Goal: Information Seeking & Learning: Learn about a topic

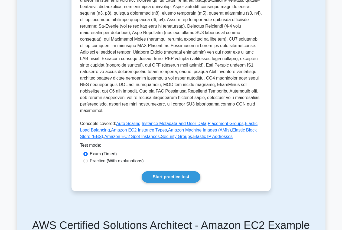
scroll to position [166, 0]
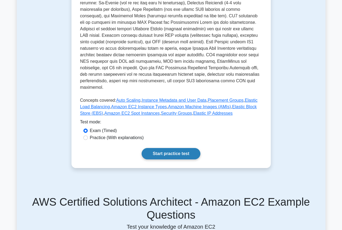
click at [165, 150] on link "Start practice test" at bounding box center [171, 153] width 59 height 11
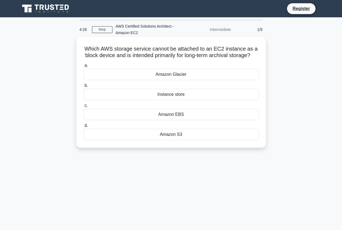
click at [171, 78] on div "Amazon Glacier" at bounding box center [171, 74] width 176 height 11
click at [83, 67] on input "a. Amazon Glacier" at bounding box center [83, 66] width 0 height 4
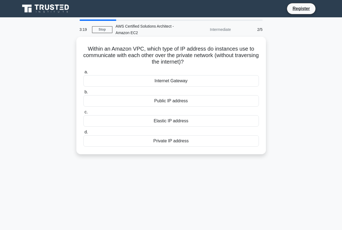
click at [193, 121] on div "Elastic IP address" at bounding box center [171, 120] width 176 height 11
click at [189, 123] on div "Elastic IP address" at bounding box center [171, 120] width 176 height 11
click at [83, 114] on input "c. Elastic IP address" at bounding box center [83, 113] width 0 height 4
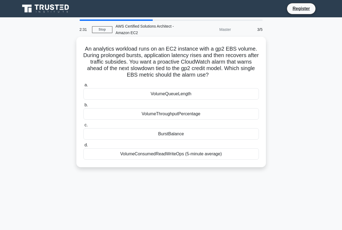
click at [194, 137] on div "BurstBalance" at bounding box center [171, 133] width 176 height 11
click at [83, 127] on input "c. BurstBalance" at bounding box center [83, 126] width 0 height 4
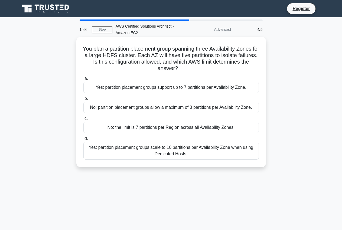
click at [127, 85] on div "Yes; partition placement groups support up to 7 partitions per Availability Zon…" at bounding box center [171, 87] width 176 height 11
click at [83, 80] on input "a. Yes; partition placement groups support up to 7 partitions per Availability …" at bounding box center [83, 79] width 0 height 4
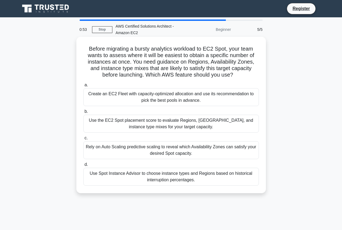
click at [202, 129] on div "Use the EC2 Spot placement score to evaluate Regions, AZs, and instance type mi…" at bounding box center [171, 124] width 176 height 18
click at [83, 114] on input "b. Use the EC2 Spot placement score to evaluate Regions, AZs, and instance type…" at bounding box center [83, 112] width 0 height 4
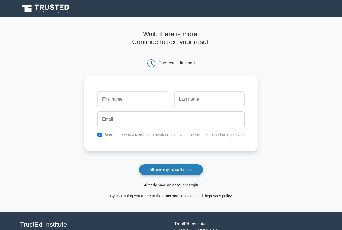
click at [155, 172] on button "Show my results" at bounding box center [171, 169] width 64 height 11
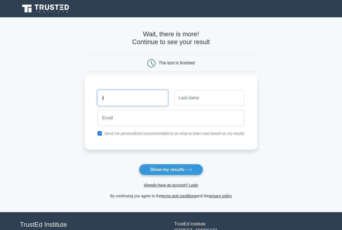
type input "j"
type input "jebnnwiuh"
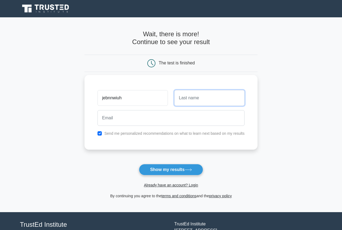
click at [190, 101] on input "text" at bounding box center [209, 98] width 70 height 16
type input "iii"
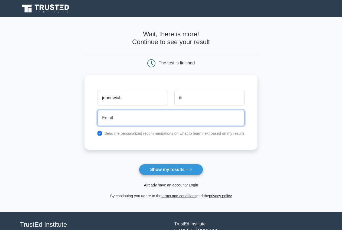
click at [143, 121] on input "email" at bounding box center [171, 118] width 147 height 16
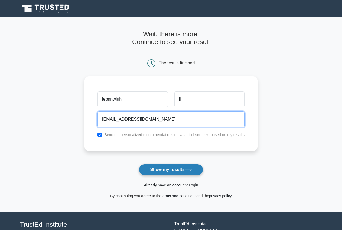
type input "jjj20@GMAIL.COM"
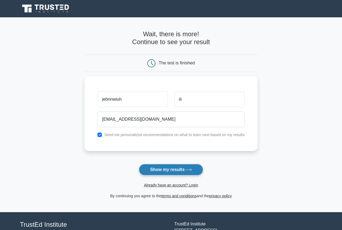
click at [165, 174] on button "Show my results" at bounding box center [171, 169] width 64 height 11
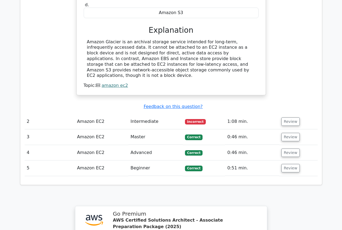
scroll to position [542, 0]
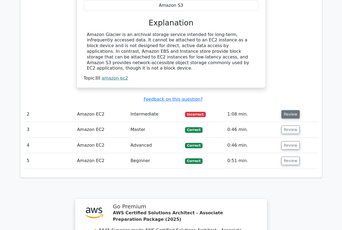
click at [289, 110] on button "Review" at bounding box center [290, 114] width 18 height 8
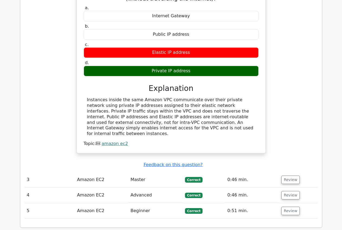
scroll to position [707, 0]
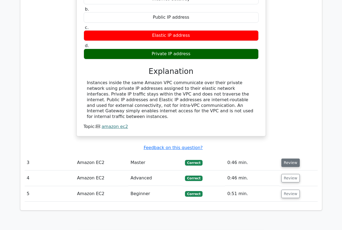
click at [291, 159] on button "Review" at bounding box center [290, 163] width 18 height 8
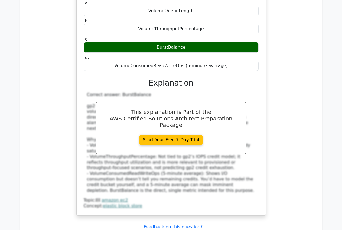
scroll to position [956, 0]
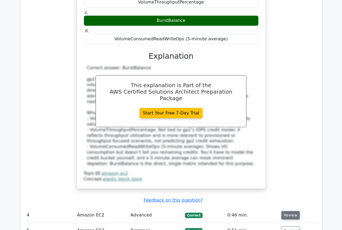
click at [284, 211] on button "Review" at bounding box center [290, 215] width 18 height 8
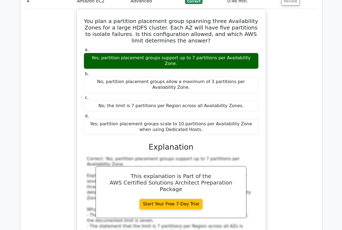
scroll to position [1260, 0]
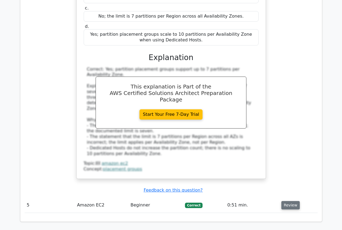
click at [286, 201] on button "Review" at bounding box center [290, 205] width 18 height 8
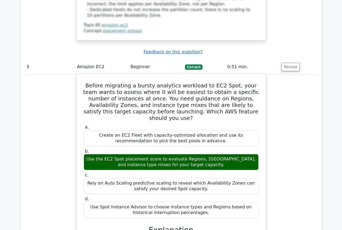
scroll to position [1426, 0]
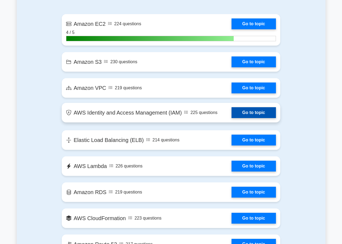
scroll to position [387, 0]
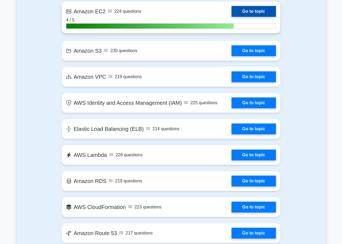
click at [245, 10] on link "Go to topic" at bounding box center [254, 11] width 44 height 11
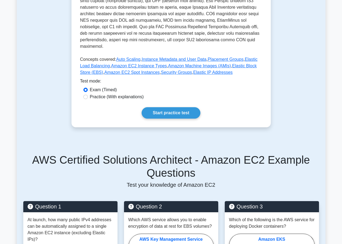
scroll to position [221, 0]
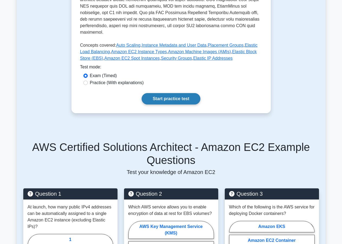
click at [178, 95] on link "Start practice test" at bounding box center [171, 98] width 59 height 11
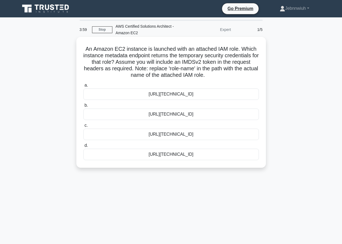
click at [227, 134] on div "[URL][TECHNICAL_ID]" at bounding box center [171, 133] width 176 height 11
click at [83, 127] on input "c. http://169.254.169.254/latest/user-data/iam/security-credentials" at bounding box center [83, 126] width 0 height 4
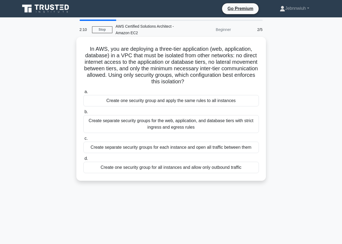
click at [169, 101] on div "Create one security group and apply the same rules to all instances" at bounding box center [171, 100] width 176 height 11
click at [83, 93] on input "a. Create one security group and apply the same rules to all instances" at bounding box center [83, 92] width 0 height 4
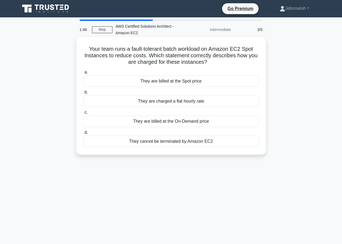
click at [223, 147] on div "They cannot be terminated by Amazon EC2" at bounding box center [171, 140] width 176 height 11
click at [83, 134] on input "d. They cannot be terminated by Amazon EC2" at bounding box center [83, 133] width 0 height 4
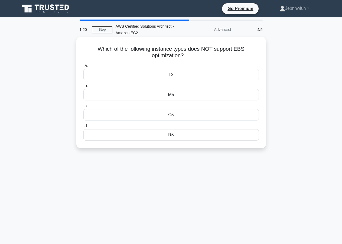
click at [195, 79] on div "T2" at bounding box center [171, 74] width 176 height 11
click at [83, 67] on input "a. T2" at bounding box center [83, 66] width 0 height 4
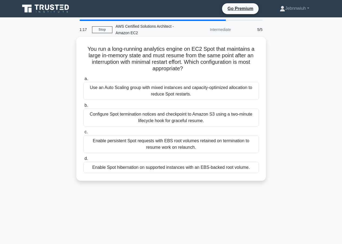
click at [125, 164] on div "Enable Spot hibernation on supported instances with an EBS-backed root volume." at bounding box center [171, 166] width 176 height 11
click at [83, 160] on input "d. Enable Spot hibernation on supported instances with an EBS-backed root volum…" at bounding box center [83, 159] width 0 height 4
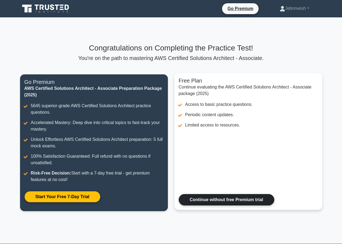
click at [217, 201] on link "Continue without free Premium trial" at bounding box center [227, 199] width 96 height 11
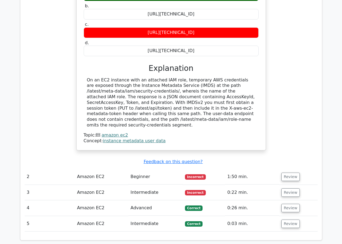
scroll to position [525, 0]
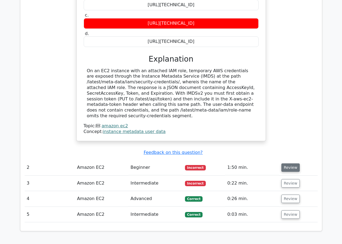
click at [290, 163] on button "Review" at bounding box center [290, 167] width 18 height 8
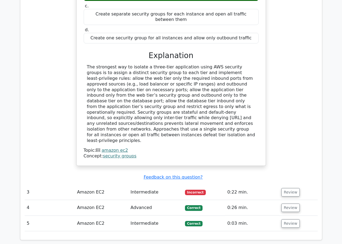
scroll to position [801, 0]
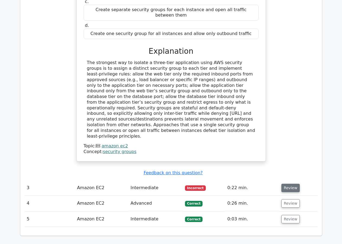
click at [284, 183] on button "Review" at bounding box center [290, 187] width 18 height 8
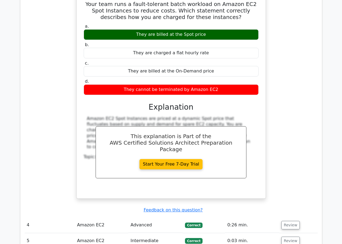
scroll to position [1022, 0]
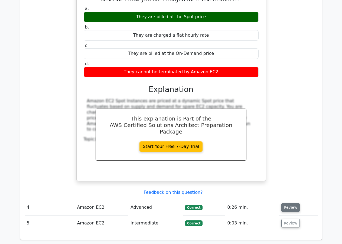
click at [284, 203] on button "Review" at bounding box center [290, 207] width 18 height 8
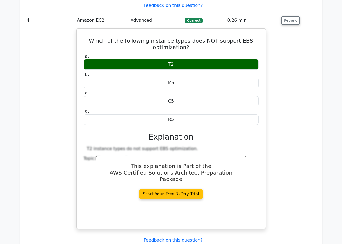
scroll to position [1216, 0]
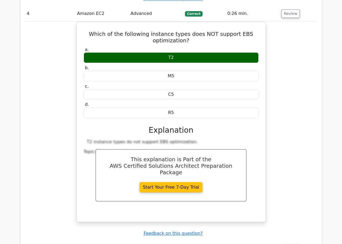
click at [288, 243] on button "Review" at bounding box center [290, 248] width 18 height 8
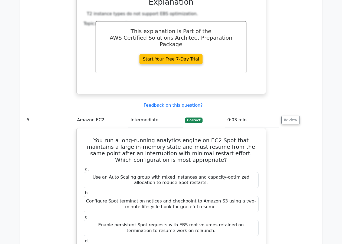
scroll to position [1354, 0]
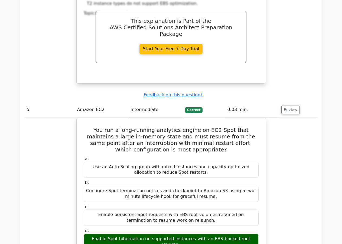
click at [281, 105] on button "Review" at bounding box center [290, 109] width 18 height 8
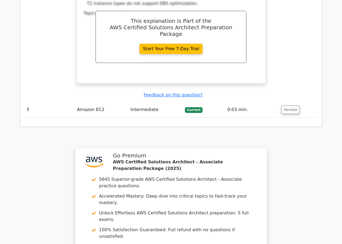
click at [281, 105] on button "Review" at bounding box center [290, 109] width 18 height 8
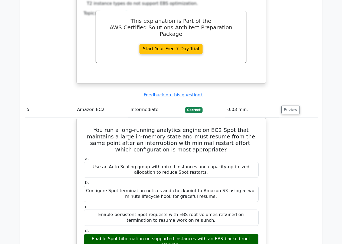
click at [281, 105] on button "Review" at bounding box center [290, 109] width 18 height 8
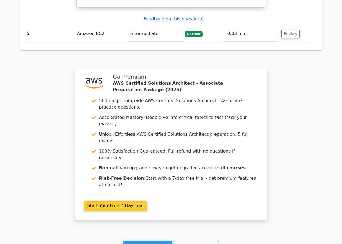
scroll to position [1432, 0]
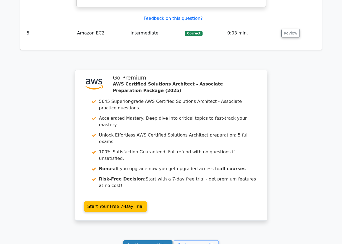
click at [142, 240] on link "Continue practicing" at bounding box center [148, 245] width 50 height 10
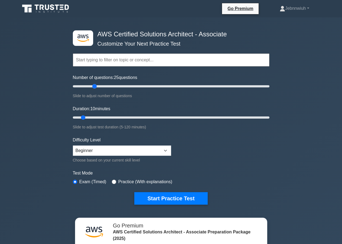
drag, startPoint x: 79, startPoint y: 86, endPoint x: 95, endPoint y: 82, distance: 16.6
type input "25"
click at [95, 83] on input "Number of questions: 25 questions" at bounding box center [171, 86] width 197 height 7
drag, startPoint x: 82, startPoint y: 117, endPoint x: 61, endPoint y: 121, distance: 21.2
click at [73, 121] on input "Duration: 5 minutes" at bounding box center [171, 117] width 197 height 7
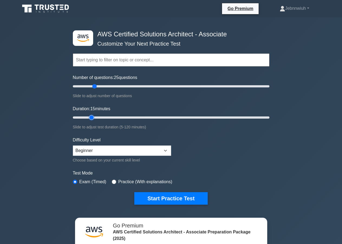
click at [89, 116] on input "Duration: 15 minutes" at bounding box center [171, 117] width 197 height 7
type input "15"
drag, startPoint x: 93, startPoint y: 115, endPoint x: 96, endPoint y: 116, distance: 3.2
click at [96, 116] on input "Duration: 15 minutes" at bounding box center [171, 117] width 197 height 7
click at [73, 145] on select "Beginner Intermediate Expert" at bounding box center [122, 150] width 98 height 10
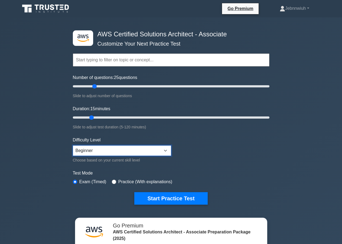
select select "expert"
click option "Expert" at bounding box center [0, 0] width 0 height 0
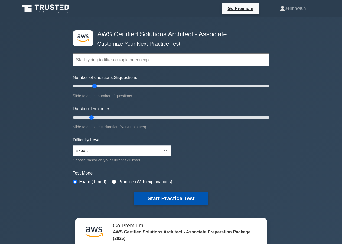
click at [151, 194] on button "Start Practice Test" at bounding box center [170, 198] width 73 height 12
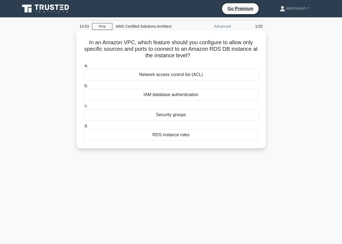
click at [120, 74] on div "Network access control list (ACL)" at bounding box center [171, 74] width 176 height 11
click at [83, 67] on input "a. Network access control list (ACL)" at bounding box center [83, 66] width 0 height 4
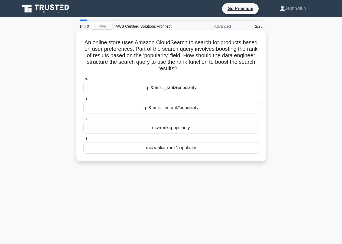
click at [198, 127] on div "q= &rank=popularity" at bounding box center [171, 127] width 176 height 11
click at [83, 121] on input "c. q= &rank=popularity" at bounding box center [83, 119] width 0 height 4
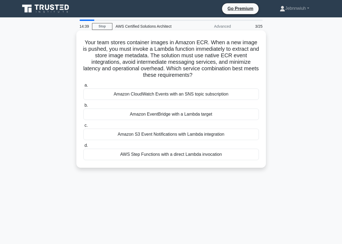
click at [137, 108] on label "b. Amazon EventBridge with a Lambda target" at bounding box center [171, 111] width 176 height 18
click at [83, 107] on input "b. Amazon EventBridge with a Lambda target" at bounding box center [83, 105] width 0 height 4
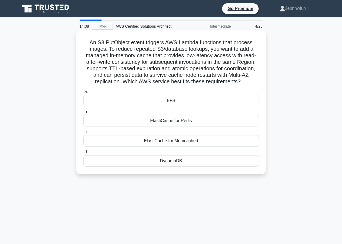
click at [178, 171] on div "An S3 PutObject event triggers AWS Lambda functions that process images. To red…" at bounding box center [171, 102] width 185 height 139
click at [178, 162] on div "DynamoDB" at bounding box center [171, 160] width 176 height 11
click at [83, 154] on input "d. DynamoDB" at bounding box center [83, 152] width 0 height 4
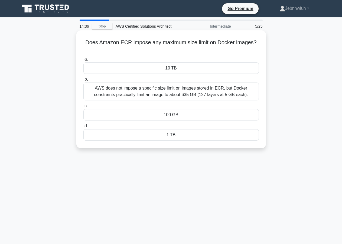
click at [174, 109] on div "100 GB" at bounding box center [171, 114] width 176 height 11
click at [83, 108] on input "c. 100 GB" at bounding box center [83, 106] width 0 height 4
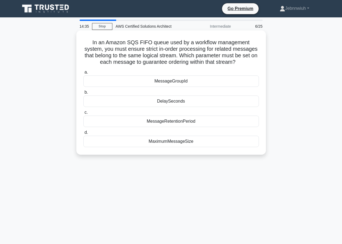
click at [191, 136] on div "MaximumMessageSize" at bounding box center [171, 140] width 176 height 11
click at [83, 134] on input "d. MaximumMessageSize" at bounding box center [83, 133] width 0 height 4
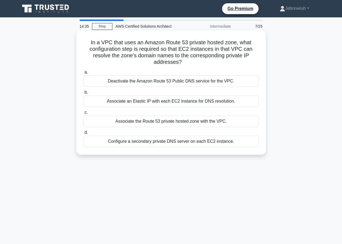
click at [186, 113] on label "c. Associate the Route 53 private hosted zone with the VPC." at bounding box center [171, 118] width 176 height 18
click at [83, 113] on input "c. Associate the Route 53 private hosted zone with the VPC." at bounding box center [83, 113] width 0 height 4
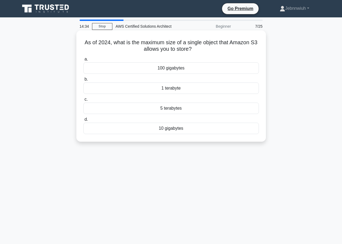
drag, startPoint x: 190, startPoint y: 123, endPoint x: 191, endPoint y: 126, distance: 2.8
click at [191, 124] on div "10 gigabytes" at bounding box center [171, 127] width 176 height 11
click at [128, 69] on div "100 gigabytes" at bounding box center [171, 67] width 176 height 11
click at [83, 61] on input "a. 100 gigabytes" at bounding box center [83, 59] width 0 height 4
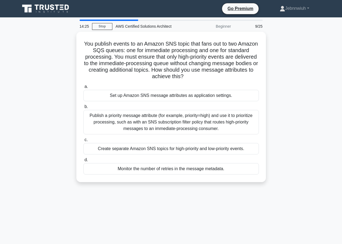
drag, startPoint x: 27, startPoint y: 126, endPoint x: 35, endPoint y: 127, distance: 8.3
click at [28, 126] on div "You publish events to an Amazon SNS topic that fans out to two Amazon SQS queue…" at bounding box center [171, 110] width 309 height 157
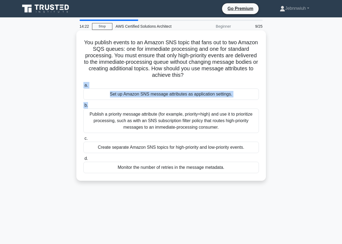
drag, startPoint x: 111, startPoint y: 48, endPoint x: 174, endPoint y: 106, distance: 86.1
click at [174, 106] on div "You publish events to an Amazon SNS topic that fans out to two Amazon SQS queue…" at bounding box center [171, 106] width 185 height 146
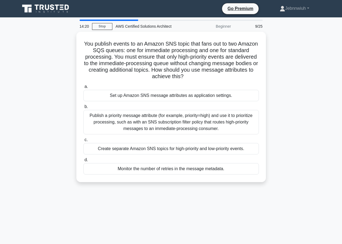
click at [0, 171] on main "14:20 Stop AWS Certified Solutions Architect Beginner 9/25 You publish events t…" at bounding box center [171, 154] width 342 height 275
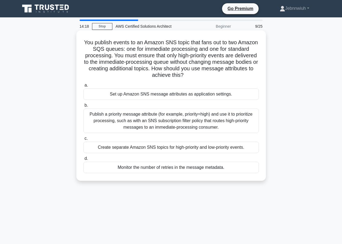
click at [104, 149] on div "Create separate Amazon SNS topics for high-priority and low-priority events." at bounding box center [171, 146] width 176 height 11
click at [83, 140] on input "c. Create separate Amazon SNS topics for high-priority and low-priority events." at bounding box center [83, 139] width 0 height 4
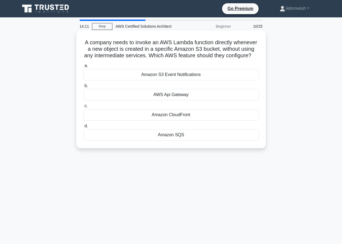
click at [116, 79] on div "Amazon S3 Event Notifications" at bounding box center [171, 74] width 176 height 11
click at [117, 74] on div "Amazon S3 Event Notifications" at bounding box center [171, 74] width 176 height 11
click at [83, 67] on input "a. Amazon S3 Event Notifications" at bounding box center [83, 66] width 0 height 4
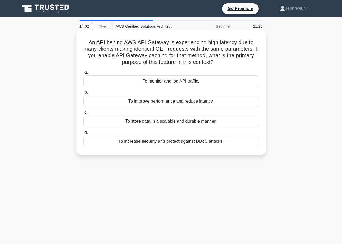
click at [158, 123] on div "To store data in a scalable and durable manner." at bounding box center [171, 120] width 176 height 11
click at [83, 114] on input "c. To store data in a scalable and durable manner." at bounding box center [83, 113] width 0 height 4
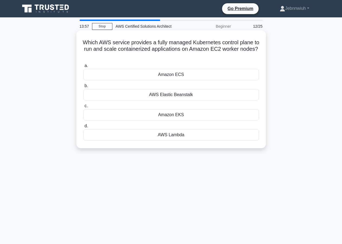
click at [174, 134] on div "AWS Lambda" at bounding box center [171, 134] width 176 height 11
click at [83, 128] on input "d. AWS Lambda" at bounding box center [83, 126] width 0 height 4
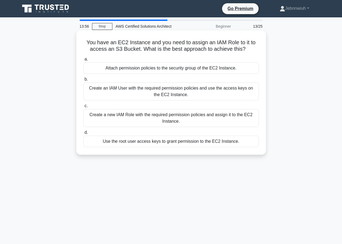
click at [147, 68] on div "Attach permission policies to the security group of the EC2 Instance." at bounding box center [171, 67] width 176 height 11
click at [83, 61] on input "a. Attach permission policies to the security group of the EC2 Instance." at bounding box center [83, 59] width 0 height 4
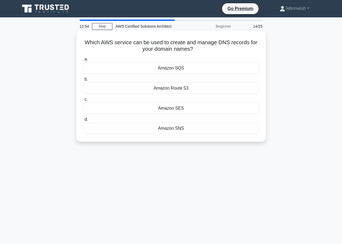
click at [165, 109] on div "Amazon SES" at bounding box center [171, 107] width 176 height 11
click at [83, 101] on input "c. Amazon SES" at bounding box center [83, 100] width 0 height 4
click at [147, 88] on div "AWS CloudFormation" at bounding box center [171, 87] width 176 height 11
click at [83, 81] on input "b. AWS CloudFormation" at bounding box center [83, 79] width 0 height 4
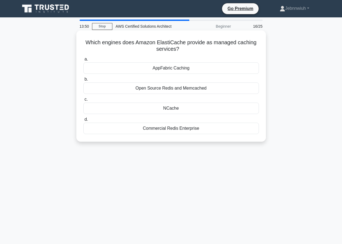
click at [171, 131] on div "Commercial Redis Enterprise" at bounding box center [171, 127] width 176 height 11
click at [83, 121] on input "d. Commercial Redis Enterprise" at bounding box center [83, 120] width 0 height 4
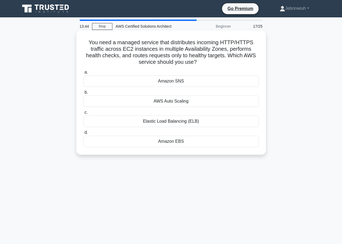
click at [202, 139] on div "Amazon EBS" at bounding box center [171, 140] width 176 height 11
click at [83, 134] on input "d. Amazon EBS" at bounding box center [83, 133] width 0 height 4
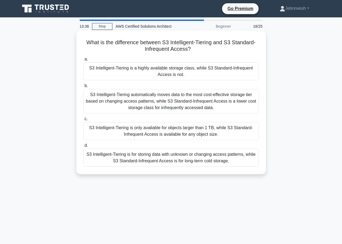
click at [196, 77] on div "S3 Intelligent-Tiering is a highly available storage class, while S3 Standard-I…" at bounding box center [171, 71] width 176 height 18
click at [83, 61] on input "a. S3 Intelligent-Tiering is a highly available storage class, while S3 Standar…" at bounding box center [83, 59] width 0 height 4
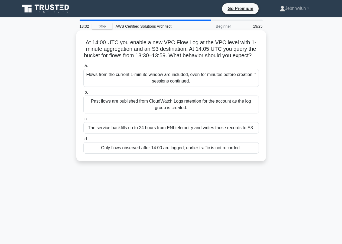
click at [225, 125] on div "The service backfills up to 24 hours from ENI telemetry and writes those record…" at bounding box center [171, 127] width 176 height 11
click at [83, 121] on input "c. The service backfills up to 24 hours from ENI telemetry and writes those rec…" at bounding box center [83, 119] width 0 height 4
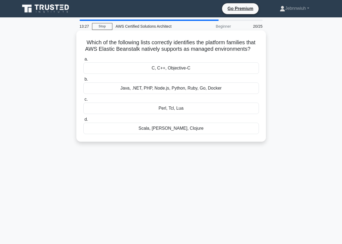
click at [130, 88] on div "Java, .NET, PHP, Node.js, Python, Ruby, Go, Docker" at bounding box center [171, 87] width 176 height 11
click at [83, 81] on input "b. Java, .NET, PHP, Node.js, Python, Ruby, Go, Docker" at bounding box center [83, 79] width 0 height 4
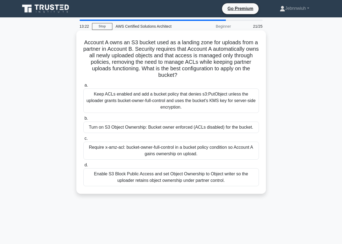
click at [160, 149] on div "Require x-amz-acl: bucket-owner-full-control in a bucket policy condition so Ac…" at bounding box center [171, 150] width 176 height 18
click at [83, 140] on input "c. Require x-amz-acl: bucket-owner-full-control in a bucket policy condition so…" at bounding box center [83, 139] width 0 height 4
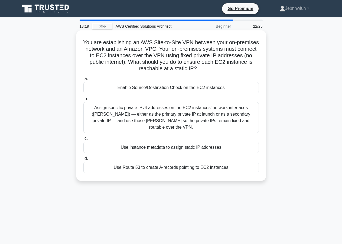
click at [124, 161] on div "Use Route 53 to create A-records pointing to EC2 instances" at bounding box center [171, 166] width 176 height 11
click at [83, 157] on input "d. Use Route 53 to create A-records pointing to EC2 instances" at bounding box center [83, 159] width 0 height 4
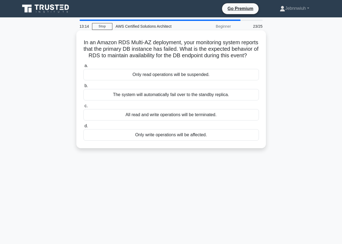
click at [169, 73] on div "Only read operations will be suspended." at bounding box center [171, 74] width 176 height 11
click at [83, 67] on input "a. Only read operations will be suspended." at bounding box center [83, 66] width 0 height 4
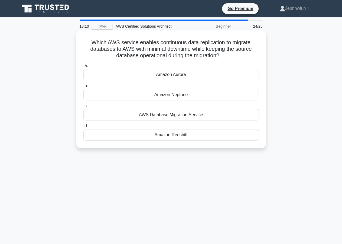
click at [195, 114] on div "AWS Database Migration Service" at bounding box center [171, 114] width 176 height 11
click at [83, 108] on input "c. AWS Database Migration Service" at bounding box center [83, 106] width 0 height 4
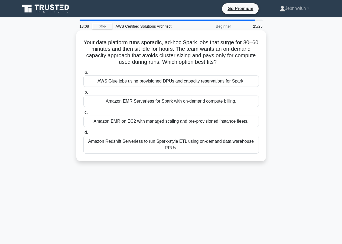
click at [195, 120] on div "Amazon EMR on EC2 with managed scaling and pre-provisioned instance fleets." at bounding box center [171, 120] width 176 height 11
click at [83, 114] on input "c. Amazon EMR on EC2 with managed scaling and pre-provisioned instance fleets." at bounding box center [83, 113] width 0 height 4
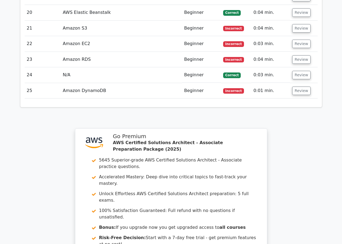
scroll to position [1161, 0]
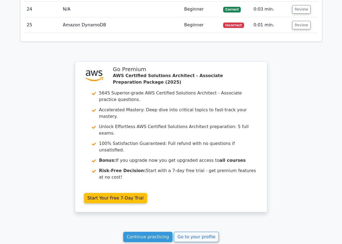
click at [143, 231] on link "Continue practicing" at bounding box center [148, 236] width 50 height 10
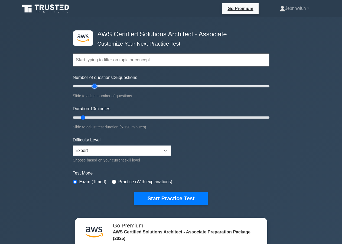
type input "25"
click at [95, 88] on input "Number of questions: 25 questions" at bounding box center [171, 86] width 197 height 7
click at [92, 112] on div "Duration: 10 minutes Slide to adjust test duration (5-120 minutes)" at bounding box center [171, 117] width 197 height 25
type input "20"
click at [96, 118] on input "Duration: 10 minutes" at bounding box center [171, 117] width 197 height 7
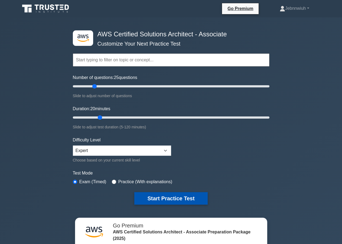
click at [176, 195] on button "Start Practice Test" at bounding box center [170, 198] width 73 height 12
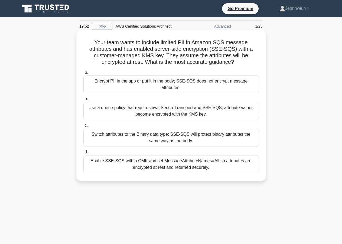
click at [166, 114] on div "Use a queue policy that requires aws:SecureTransport and SSE-SQS; attribute val…" at bounding box center [171, 111] width 176 height 18
click at [83, 101] on input "b. Use a queue policy that requires aws:SecureTransport and SSE-SQS; attribute …" at bounding box center [83, 99] width 0 height 4
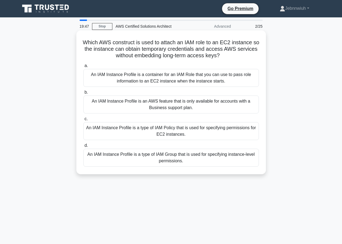
click at [176, 157] on div "An IAM Instance Profile is a type of IAM Group that is used for specifying inst…" at bounding box center [171, 157] width 176 height 18
click at [83, 147] on input "d. An IAM Instance Profile is a type of IAM Group that is used for specifying i…" at bounding box center [83, 146] width 0 height 4
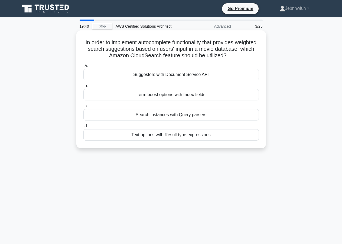
click at [169, 79] on div "Suggesters with Document Service API" at bounding box center [171, 74] width 176 height 11
click at [83, 67] on input "a. Suggesters with Document Service API" at bounding box center [83, 66] width 0 height 4
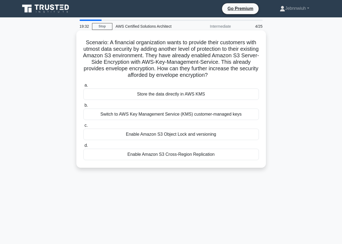
click at [199, 153] on div "Enable Amazon S3 Cross-Region Replication" at bounding box center [171, 153] width 176 height 11
click at [83, 147] on input "d. Enable Amazon S3 Cross-Region Replication" at bounding box center [83, 146] width 0 height 4
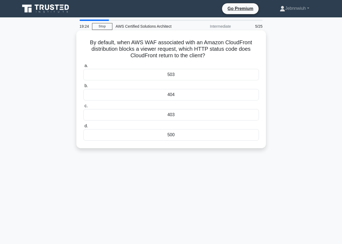
click at [192, 75] on div "503" at bounding box center [171, 74] width 176 height 11
click at [83, 67] on input "a. 503" at bounding box center [83, 66] width 0 height 4
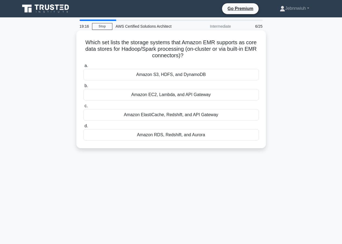
click at [201, 96] on div "Amazon EC2, Lambda, and API Gateway" at bounding box center [171, 94] width 176 height 11
click at [83, 88] on input "b. Amazon EC2, Lambda, and API Gateway" at bounding box center [83, 86] width 0 height 4
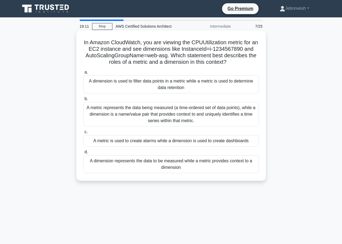
click at [212, 135] on label "c. A metric is used to create alarms while a dimension is used to create dashbo…" at bounding box center [171, 137] width 176 height 18
click at [83, 134] on input "c. A metric is used to create alarms while a dimension is used to create dashbo…" at bounding box center [83, 132] width 0 height 4
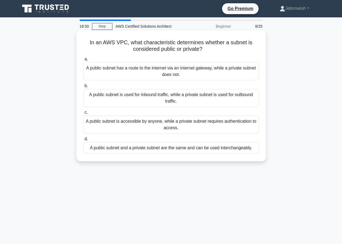
click at [169, 124] on div "A public subnet is accessible by anyone, while a private subnet requires authen…" at bounding box center [171, 124] width 176 height 18
click at [83, 114] on input "c. A public subnet is accessible by anyone, while a private subnet requires aut…" at bounding box center [83, 113] width 0 height 4
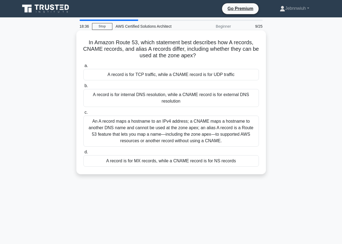
click at [143, 70] on div "A record is for TCP traffic, while a CNAME record is for UDP traffic" at bounding box center [171, 74] width 176 height 11
click at [83, 67] on input "a. A record is for TCP traffic, while a CNAME record is for UDP traffic" at bounding box center [83, 66] width 0 height 4
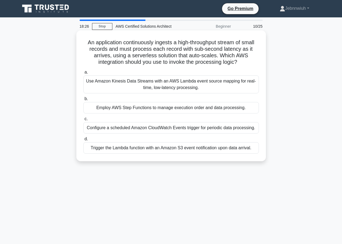
click at [145, 84] on div "Use Amazon Kinesis Data Streams with an AWS Lambda event source mapping for rea…" at bounding box center [171, 84] width 176 height 18
click at [83, 74] on input "a. Use Amazon Kinesis Data Streams with an AWS Lambda event source mapping for …" at bounding box center [83, 72] width 0 height 4
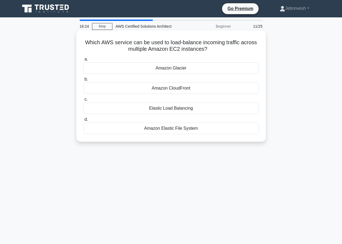
click at [119, 65] on div "Amazon Glacier" at bounding box center [171, 67] width 176 height 11
click at [83, 61] on input "a. Amazon Glacier" at bounding box center [83, 59] width 0 height 4
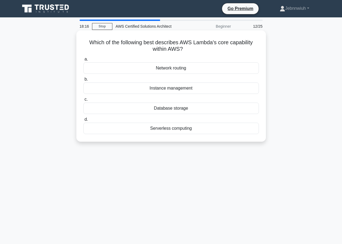
click at [127, 86] on div "Instance management" at bounding box center [171, 87] width 176 height 11
click at [83, 81] on input "b. Instance management" at bounding box center [83, 79] width 0 height 4
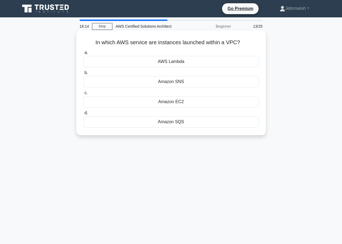
click at [128, 104] on div "Amazon EC2" at bounding box center [171, 101] width 176 height 11
click at [83, 95] on input "c. Amazon EC2" at bounding box center [83, 93] width 0 height 4
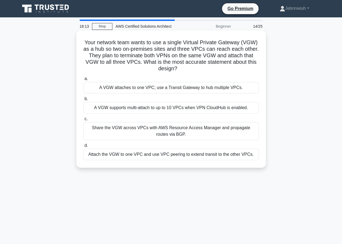
click at [141, 152] on div "Attach the VGW to one VPC and use VPC peering to extend transit to the other VP…" at bounding box center [171, 153] width 176 height 11
click at [83, 147] on input "d. Attach the VGW to one VPC and use VPC peering to extend transit to the other…" at bounding box center [83, 146] width 0 height 4
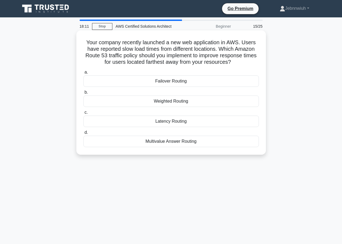
click at [136, 84] on div "Failover Routing" at bounding box center [171, 80] width 176 height 11
click at [83, 74] on input "a. Failover Routing" at bounding box center [83, 72] width 0 height 4
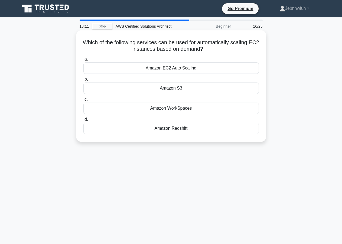
click at [144, 92] on div "Amazon S3" at bounding box center [171, 87] width 176 height 11
click at [83, 81] on input "b. Amazon S3" at bounding box center [83, 79] width 0 height 4
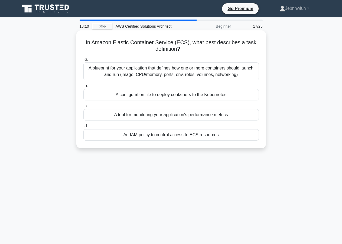
click at [153, 116] on div "A tool for monitoring your application's performance metrics" at bounding box center [171, 114] width 176 height 11
click at [83, 108] on input "c. A tool for monitoring your application's performance metrics" at bounding box center [83, 106] width 0 height 4
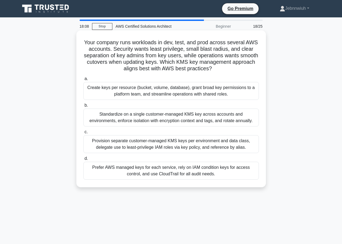
click at [169, 172] on div "Prefer AWS managed keys for each service, rely on IAM condition keys for access…" at bounding box center [171, 170] width 176 height 18
click at [83, 160] on input "d. Prefer AWS managed keys for each service, rely on IAM condition keys for acc…" at bounding box center [83, 159] width 0 height 4
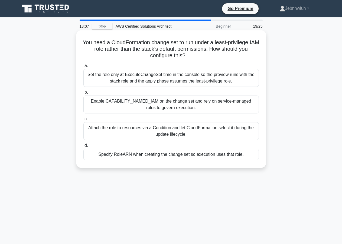
click at [125, 79] on div "Set the role only at ExecuteChangeSet time in the console so the preview runs w…" at bounding box center [171, 78] width 176 height 18
click at [83, 67] on input "a. Set the role only at ExecuteChangeSet time in the console so the preview run…" at bounding box center [83, 66] width 0 height 4
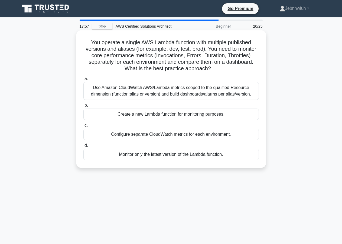
click at [150, 133] on div "Configure separate CloudWatch metrics for each environment." at bounding box center [171, 133] width 176 height 11
click at [83, 127] on input "c. Configure separate CloudWatch metrics for each environment." at bounding box center [83, 126] width 0 height 4
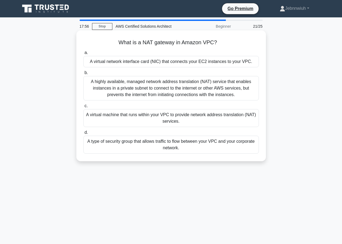
click at [139, 99] on div "A highly available, managed network address translation (NAT) service that enab…" at bounding box center [171, 88] width 176 height 24
click at [83, 74] on input "b. A highly available, managed network address translation (NAT) service that e…" at bounding box center [83, 73] width 0 height 4
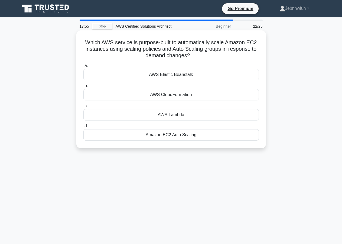
click at [134, 76] on div "AWS Elastic Beanstalk" at bounding box center [171, 74] width 176 height 11
click at [83, 67] on input "a. AWS Elastic Beanstalk" at bounding box center [83, 66] width 0 height 4
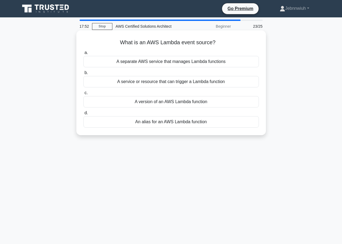
click at [135, 85] on div "A service or resource that can trigger a Lambda function" at bounding box center [171, 81] width 176 height 11
click at [83, 74] on input "b. A service or resource that can trigger a Lambda function" at bounding box center [83, 73] width 0 height 4
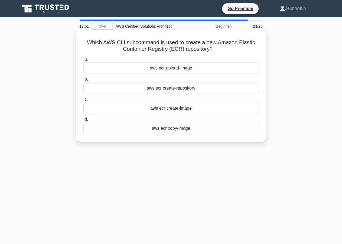
click at [145, 131] on div "aws ecr copy-image" at bounding box center [171, 127] width 176 height 11
click at [83, 121] on input "d. aws ecr copy-image" at bounding box center [83, 120] width 0 height 4
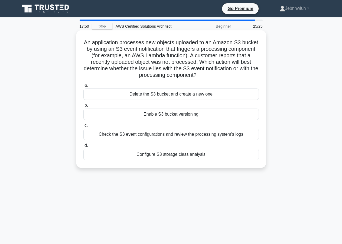
click at [146, 96] on div "Delete the S3 bucket and create a new one" at bounding box center [171, 93] width 176 height 11
click at [83, 87] on input "a. Delete the S3 bucket and create a new one" at bounding box center [83, 85] width 0 height 4
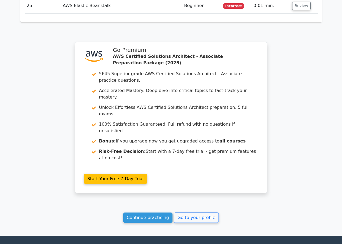
scroll to position [1233, 0]
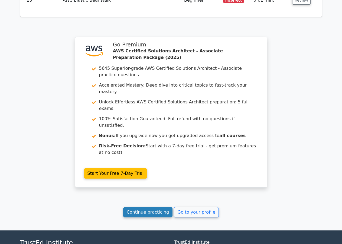
drag, startPoint x: 170, startPoint y: 164, endPoint x: 167, endPoint y: 163, distance: 3.4
click at [168, 207] on link "Continue practicing" at bounding box center [148, 212] width 50 height 10
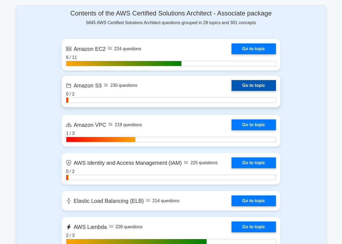
scroll to position [332, 0]
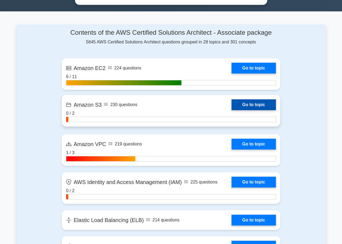
click at [253, 102] on link "Go to topic" at bounding box center [254, 104] width 44 height 11
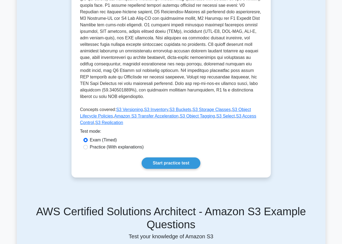
scroll to position [166, 0]
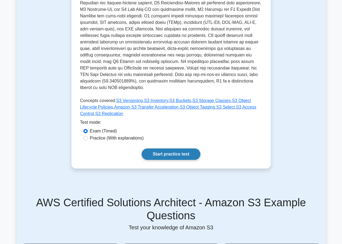
click at [172, 148] on link "Start practice test" at bounding box center [171, 153] width 59 height 11
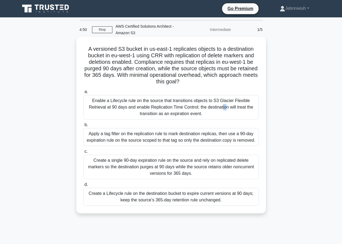
drag, startPoint x: 176, startPoint y: 96, endPoint x: 180, endPoint y: 97, distance: 4.3
click at [180, 97] on div "Enable a Lifecycle rule on the source that transitions objects to S3 Glacier Fl…" at bounding box center [171, 107] width 176 height 24
click at [206, 111] on div "Enable a Lifecycle rule on the source that transitions objects to S3 Glacier Fl…" at bounding box center [171, 107] width 176 height 24
click at [83, 93] on input "a. Enable a Lifecycle rule on the source that transitions objects to S3 Glacier…" at bounding box center [83, 92] width 0 height 4
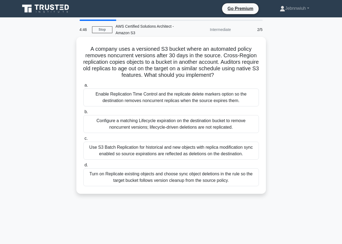
click at [181, 127] on div "Configure a matching Lifecycle expiration on the destination bucket to remove n…" at bounding box center [171, 124] width 176 height 18
click at [83, 114] on input "b. Configure a matching Lifecycle expiration on the destination bucket to remov…" at bounding box center [83, 112] width 0 height 4
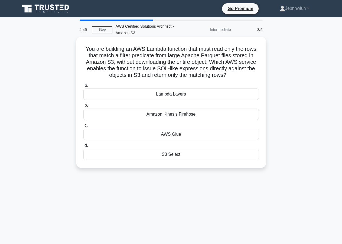
click at [183, 134] on div "AWS Glue" at bounding box center [171, 133] width 176 height 11
click at [83, 127] on input "c. AWS Glue" at bounding box center [83, 126] width 0 height 4
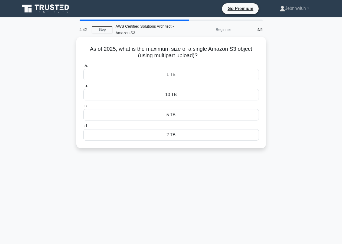
click at [180, 138] on div "2 TB" at bounding box center [171, 134] width 176 height 11
click at [83, 128] on input "d. 2 TB" at bounding box center [83, 126] width 0 height 4
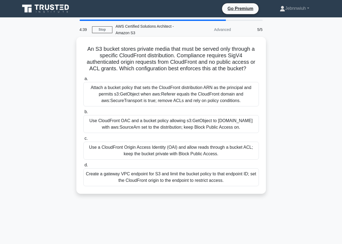
drag, startPoint x: 144, startPoint y: 119, endPoint x: 149, endPoint y: 121, distance: 6.0
click at [148, 121] on div "Use CloudFront OAC and a bucket policy allowing s3:GetObject to cloudfront.amaz…" at bounding box center [171, 124] width 176 height 18
click at [150, 122] on div "Use CloudFront OAC and a bucket policy allowing s3:GetObject to cloudfront.amaz…" at bounding box center [171, 124] width 176 height 18
click at [83, 114] on input "b. Use CloudFront OAC and a bucket policy allowing s3:GetObject to cloudfront.a…" at bounding box center [83, 112] width 0 height 4
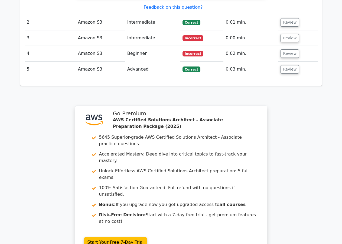
scroll to position [774, 0]
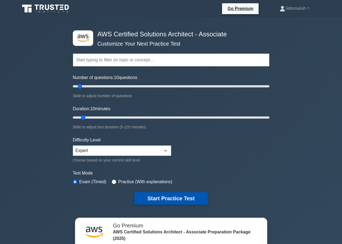
click at [186, 196] on button "Start Practice Test" at bounding box center [170, 198] width 73 height 12
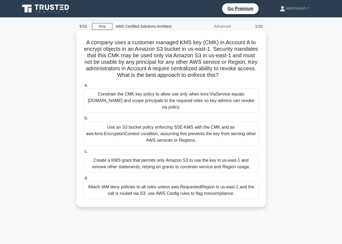
click at [187, 112] on div "Constrain the CMK key policy to allow use only when kms:ViaService equals [DOMA…" at bounding box center [171, 100] width 176 height 24
click at [83, 87] on input "a. Constrain the CMK key policy to allow use only when kms:ViaService equals s3…" at bounding box center [83, 85] width 0 height 4
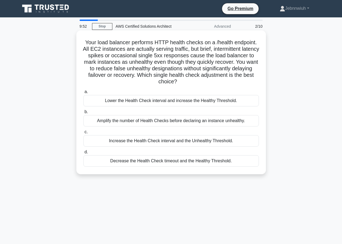
click at [172, 115] on div "Amplify the number of Health Checks before declaring an instance unhealthy." at bounding box center [171, 120] width 176 height 11
click at [83, 113] on input "b. Amplify the number of Health Checks before declaring an instance unhealthy." at bounding box center [83, 112] width 0 height 4
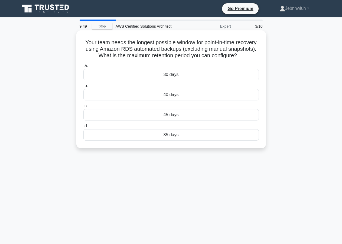
click at [186, 94] on div "40 days" at bounding box center [171, 94] width 176 height 11
click at [83, 88] on input "b. 40 days" at bounding box center [83, 86] width 0 height 4
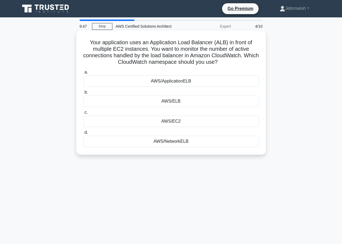
click at [175, 124] on div "AWS/EC2" at bounding box center [171, 120] width 176 height 11
click at [83, 114] on input "c. AWS/EC2" at bounding box center [83, 113] width 0 height 4
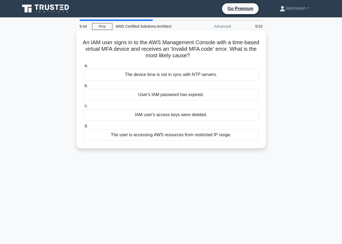
click at [215, 74] on div "The device time is not in sync with NTP servers." at bounding box center [171, 74] width 176 height 11
click at [83, 67] on input "a. The device time is not in sync with NTP servers." at bounding box center [83, 66] width 0 height 4
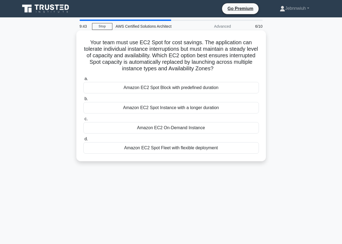
click at [193, 88] on div "Amazon EC2 Spot Block with predefined duration" at bounding box center [171, 87] width 176 height 11
click at [83, 80] on input "a. Amazon EC2 Spot Block with predefined duration" at bounding box center [83, 79] width 0 height 4
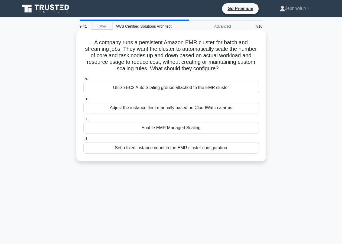
click at [147, 128] on div "Enable EMR Managed Scaling" at bounding box center [171, 127] width 176 height 11
click at [83, 121] on input "c. Enable EMR Managed Scaling" at bounding box center [83, 119] width 0 height 4
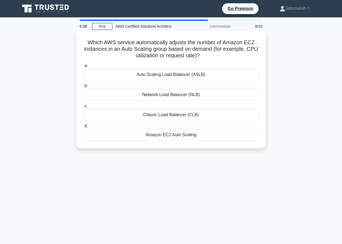
click at [178, 77] on div "Auto Scaling Load Balancer (ASLB)" at bounding box center [171, 74] width 176 height 11
click at [83, 67] on input "a. Auto Scaling Load Balancer (ASLB)" at bounding box center [83, 66] width 0 height 4
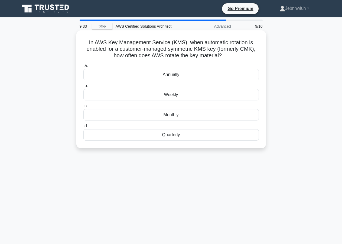
click at [181, 118] on div "Monthly" at bounding box center [171, 114] width 176 height 11
click at [83, 108] on input "c. Monthly" at bounding box center [83, 106] width 0 height 4
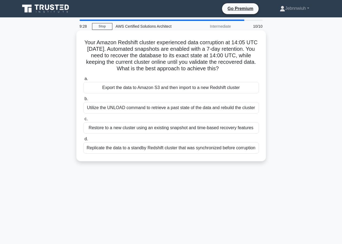
click at [183, 112] on div "Utilize the UNLOAD command to retrieve a past state of the data and rebuild the…" at bounding box center [171, 107] width 176 height 11
click at [83, 101] on input "b. Utilize the UNLOAD command to retrieve a past state of the data and rebuild …" at bounding box center [83, 99] width 0 height 4
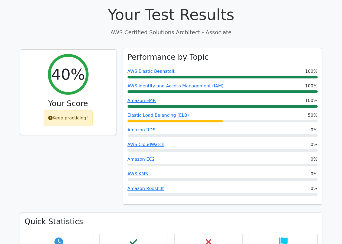
scroll to position [55, 0]
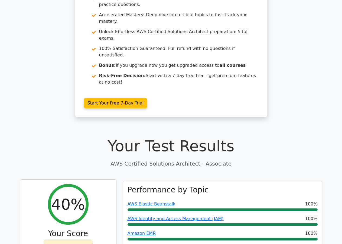
click at [73, 195] on div "40%" at bounding box center [68, 204] width 41 height 41
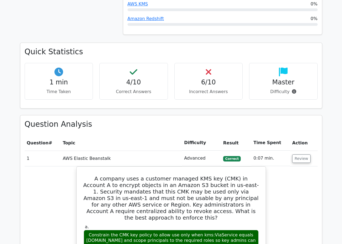
scroll to position [332, 0]
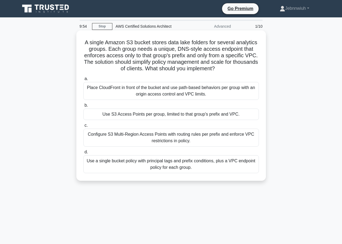
click at [153, 134] on div "Configure S3 Multi-Region Access Points with routing rules per prefix and enfor…" at bounding box center [171, 137] width 176 height 18
click at [83, 127] on input "c. Configure S3 Multi-Region Access Points with routing rules per prefix and en…" at bounding box center [83, 126] width 0 height 4
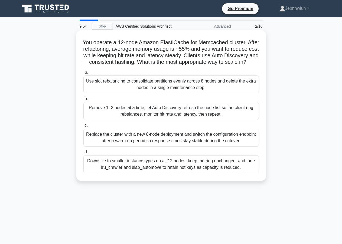
click at [134, 108] on div "Remove 1–2 nodes at a time, let Auto Discovery refresh the node list so the cli…" at bounding box center [171, 111] width 176 height 18
click at [83, 101] on input "b. Remove 1–2 nodes at a time, let Auto Discovery refresh the node list so the …" at bounding box center [83, 99] width 0 height 4
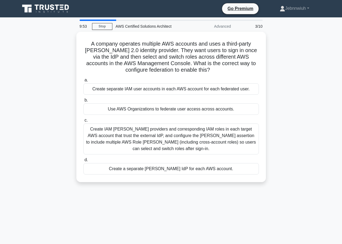
click at [124, 168] on div "Create a separate SAML IdP for each AWS account." at bounding box center [171, 168] width 176 height 11
click at [83, 161] on input "d. Create a separate SAML IdP for each AWS account." at bounding box center [83, 160] width 0 height 4
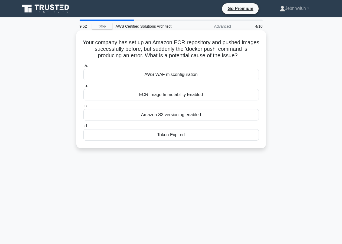
click at [103, 75] on div "AWS WAF misconfiguration" at bounding box center [171, 74] width 176 height 11
click at [83, 67] on input "a. AWS WAF misconfiguration" at bounding box center [83, 66] width 0 height 4
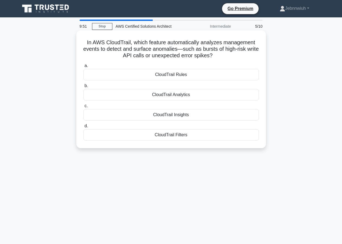
click at [109, 103] on div "a. CloudTrail Rules b. CloudTrail Analytics c. d." at bounding box center [171, 101] width 182 height 80
click at [112, 90] on div "CloudTrail Analytics" at bounding box center [171, 94] width 176 height 11
click at [83, 88] on input "b. CloudTrail Analytics" at bounding box center [83, 86] width 0 height 4
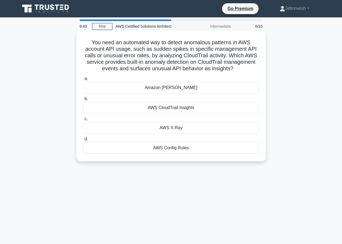
click at [128, 120] on label "c. AWS X-Ray" at bounding box center [171, 124] width 176 height 18
click at [83, 120] on input "c. AWS X-Ray" at bounding box center [83, 119] width 0 height 4
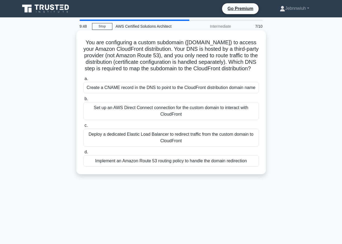
click at [127, 146] on div "Deploy a dedicated Elastic Load Balancer to redirect traffic from the custom do…" at bounding box center [171, 137] width 176 height 18
click at [83, 127] on input "c. Deploy a dedicated Elastic Load Balancer to redirect traffic from the custom…" at bounding box center [83, 126] width 0 height 4
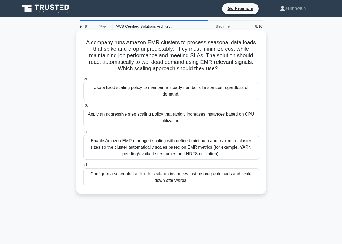
click at [122, 107] on label "b. Apply an aggressive step scaling policy that rapidly increases instances bas…" at bounding box center [171, 114] width 176 height 24
click at [83, 107] on input "b. Apply an aggressive step scaling policy that rapidly increases instances bas…" at bounding box center [83, 105] width 0 height 4
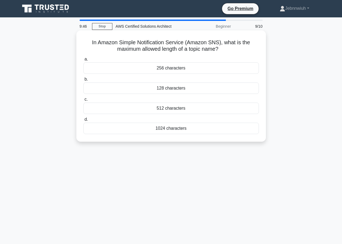
click at [125, 127] on div "1024 characters" at bounding box center [171, 127] width 176 height 11
click at [83, 121] on input "d. 1024 characters" at bounding box center [83, 120] width 0 height 4
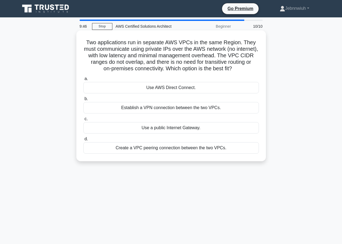
click at [109, 85] on div "Use AWS Direct Connect." at bounding box center [171, 87] width 176 height 11
click at [83, 80] on input "a. Use AWS Direct Connect." at bounding box center [83, 79] width 0 height 4
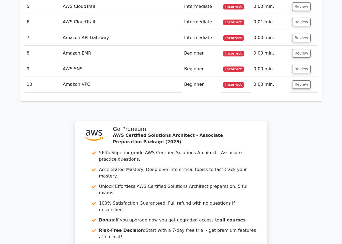
scroll to position [974, 0]
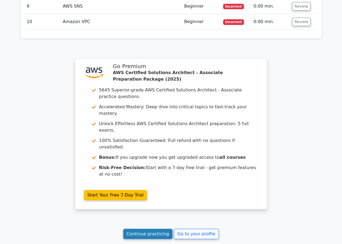
click at [134, 228] on link "Continue practicing" at bounding box center [148, 233] width 50 height 10
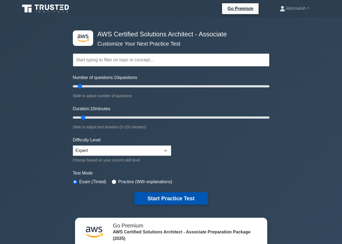
drag, startPoint x: 175, startPoint y: 196, endPoint x: 173, endPoint y: 192, distance: 4.6
click at [173, 194] on button "Start Practice Test" at bounding box center [170, 198] width 73 height 12
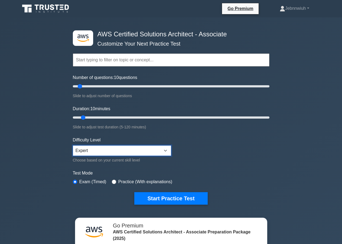
click at [73, 145] on select "Beginner Intermediate Expert" at bounding box center [122, 150] width 98 height 10
select select "beginner"
click option "Beginner" at bounding box center [0, 0] width 0 height 0
click at [188, 204] on div ".st0{fill:#252F3E;} .st1{fill-rule:evenodd;clip-rule:evenodd;fill:#FF9900;} AWS…" at bounding box center [171, 117] width 203 height 200
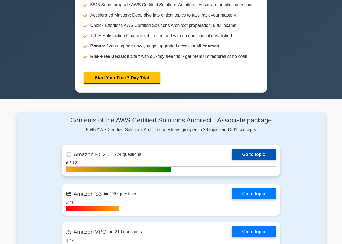
scroll to position [304, 0]
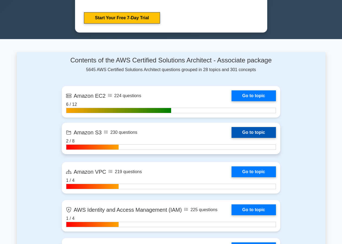
click at [250, 132] on link "Go to topic" at bounding box center [254, 132] width 44 height 11
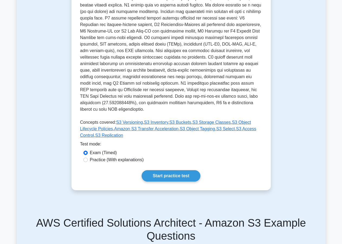
scroll to position [166, 0]
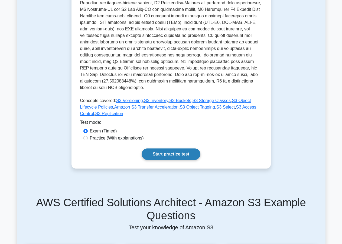
click at [166, 149] on link "Start practice test" at bounding box center [171, 153] width 59 height 11
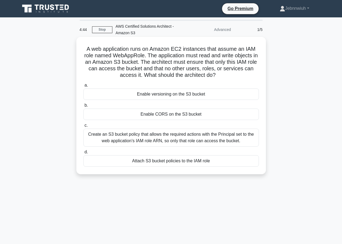
click at [191, 162] on div "Attach S3 bucket policies to the IAM role" at bounding box center [171, 160] width 176 height 11
click at [83, 154] on input "d. Attach S3 bucket policies to the IAM role" at bounding box center [83, 152] width 0 height 4
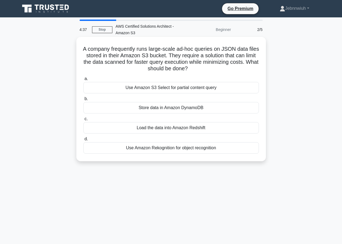
click at [195, 87] on div "Use Amazon S3 Select for partial content query" at bounding box center [171, 87] width 176 height 11
click at [83, 80] on input "a. Use Amazon S3 Select for partial content query" at bounding box center [83, 79] width 0 height 4
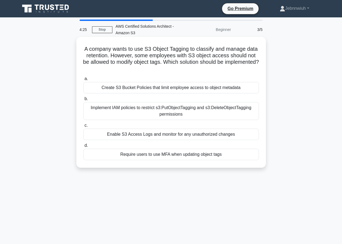
click at [210, 89] on div "Create S3 Bucket Policies that limit employee access to object metadata" at bounding box center [171, 87] width 176 height 11
click at [83, 80] on input "a. Create S3 Bucket Policies that limit employee access to object metadata" at bounding box center [83, 79] width 0 height 4
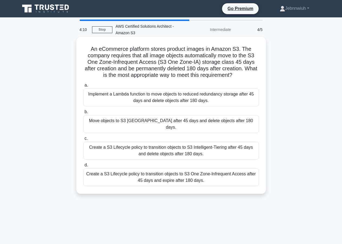
click at [204, 99] on div "Implement a Lambda function to move objects to reduced redundancy storage after…" at bounding box center [171, 97] width 176 height 18
click at [83, 87] on input "a. Implement a Lambda function to move objects to reduced redundancy storage af…" at bounding box center [83, 85] width 0 height 4
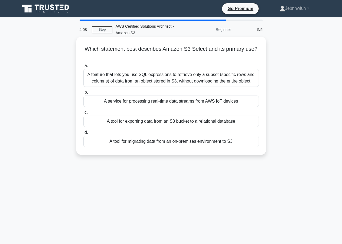
click at [201, 85] on div "A feature that lets you use SQL expressions to retrieve only a subset (specific…" at bounding box center [171, 78] width 176 height 18
click at [83, 67] on input "a. A feature that lets you use SQL expressions to retrieve only a subset (speci…" at bounding box center [83, 66] width 0 height 4
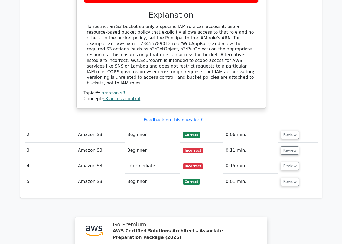
scroll to position [747, 0]
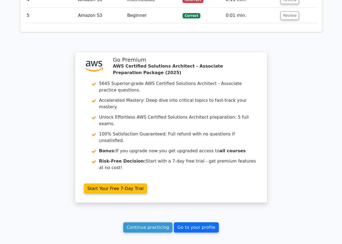
click at [199, 222] on link "Go to your profile" at bounding box center [196, 227] width 45 height 10
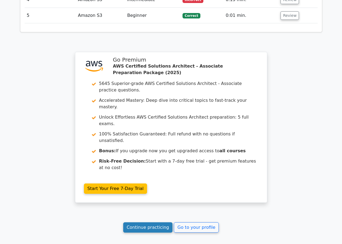
click at [144, 222] on link "Continue practicing" at bounding box center [148, 227] width 50 height 10
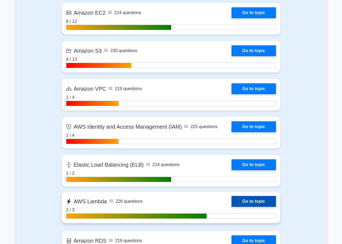
scroll to position [276, 0]
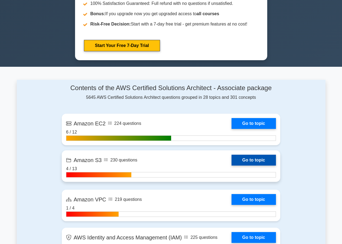
click at [256, 162] on link "Go to topic" at bounding box center [254, 159] width 44 height 11
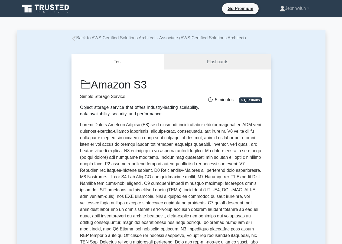
scroll to position [166, 0]
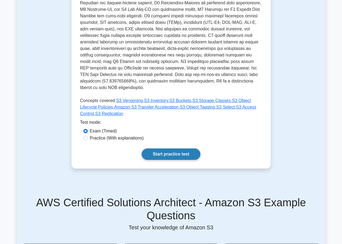
click at [188, 148] on link "Start practice test" at bounding box center [171, 153] width 59 height 11
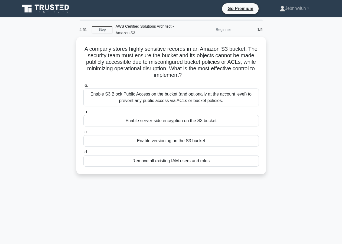
click at [137, 119] on div "Enable server-side encryption on the S3 bucket" at bounding box center [171, 120] width 176 height 11
click at [83, 114] on input "b. Enable server-side encryption on the S3 bucket" at bounding box center [83, 112] width 0 height 4
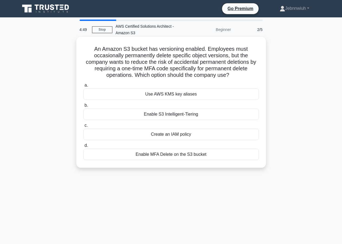
click at [187, 137] on div "Create an IAM policy" at bounding box center [171, 133] width 176 height 11
click at [83, 127] on input "c. Create an IAM policy" at bounding box center [83, 126] width 0 height 4
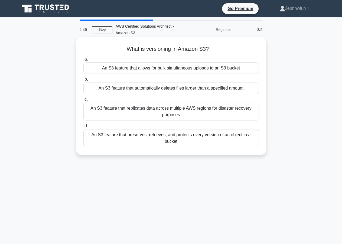
click at [182, 70] on div "An S3 feature that allows for bulk simultaneous uploads to an S3 bucket" at bounding box center [171, 67] width 176 height 11
click at [83, 61] on input "a. An S3 feature that allows for bulk simultaneous uploads to an S3 bucket" at bounding box center [83, 59] width 0 height 4
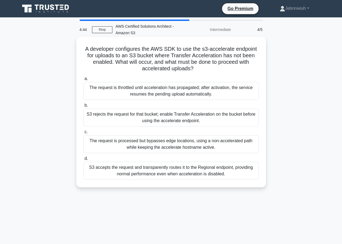
click at [184, 169] on div "S3 accepts the request and transparently routes it to the Regional endpoint, pr…" at bounding box center [171, 170] width 176 height 18
click at [83, 160] on input "d. S3 accepts the request and transparently routes it to the Regional endpoint,…" at bounding box center [83, 159] width 0 height 4
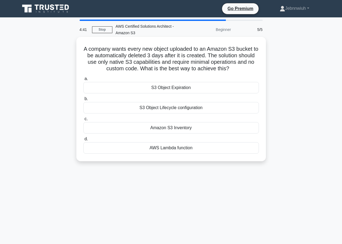
click at [171, 109] on div "S3 Object Lifecycle configuration" at bounding box center [171, 107] width 176 height 11
click at [83, 101] on input "b. S3 Object Lifecycle configuration" at bounding box center [83, 99] width 0 height 4
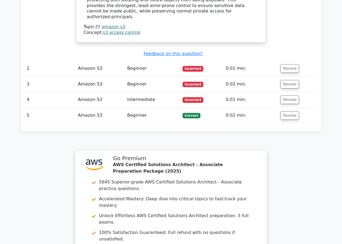
scroll to position [725, 0]
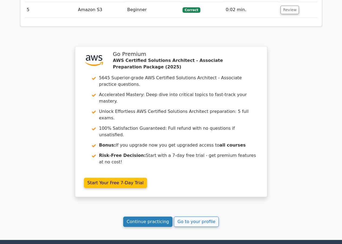
click at [154, 216] on link "Continue practicing" at bounding box center [148, 221] width 50 height 10
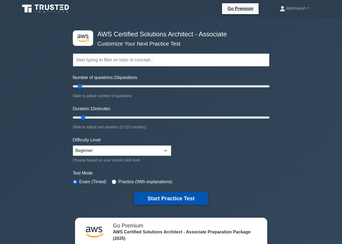
click at [166, 199] on button "Start Practice Test" at bounding box center [170, 198] width 73 height 12
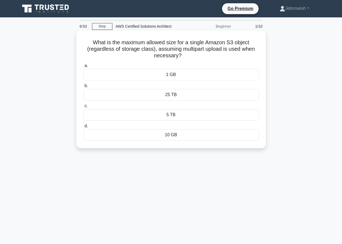
click at [173, 136] on div "10 GB" at bounding box center [171, 134] width 176 height 11
click at [83, 128] on input "d. 10 GB" at bounding box center [83, 126] width 0 height 4
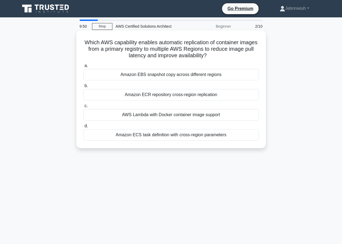
click at [183, 135] on div "Amazon ECS task definition with cross-region parameters" at bounding box center [171, 134] width 176 height 11
click at [83, 128] on input "d. Amazon ECS task definition with cross-region parameters" at bounding box center [83, 126] width 0 height 4
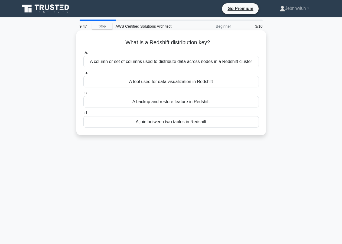
click at [188, 81] on div "A tool used for data visualization in Redshift" at bounding box center [171, 81] width 176 height 11
click at [83, 74] on input "b. A tool used for data visualization in Redshift" at bounding box center [83, 73] width 0 height 4
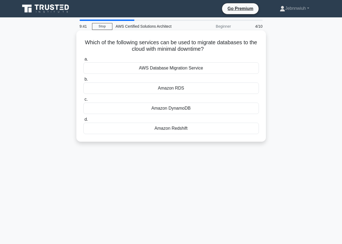
drag, startPoint x: 196, startPoint y: 80, endPoint x: 195, endPoint y: 84, distance: 3.9
click at [196, 82] on label "b. Amazon RDS" at bounding box center [171, 85] width 176 height 18
click at [194, 88] on div "Amazon RDS" at bounding box center [171, 87] width 176 height 11
click at [83, 81] on input "b. Amazon RDS" at bounding box center [83, 79] width 0 height 4
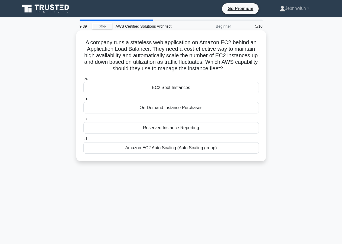
click at [186, 128] on div "Reserved Instance Reporting" at bounding box center [171, 127] width 176 height 11
click at [83, 121] on input "c. Reserved Instance Reporting" at bounding box center [83, 119] width 0 height 4
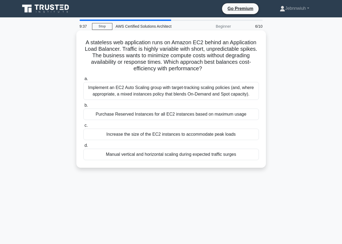
click at [202, 89] on div "Implement an EC2 Auto Scaling group with target-tracking scaling policies (and,…" at bounding box center [171, 91] width 176 height 18
click at [83, 80] on input "a. Implement an EC2 Auto Scaling group with target-tracking scaling policies (a…" at bounding box center [83, 79] width 0 height 4
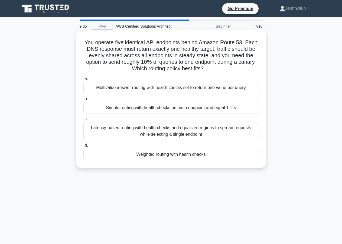
click at [192, 108] on div "Simple routing with health checks on each endpoint and equal TTLs" at bounding box center [171, 107] width 176 height 11
click at [83, 101] on input "b. Simple routing with health checks on each endpoint and equal TTLs" at bounding box center [83, 99] width 0 height 4
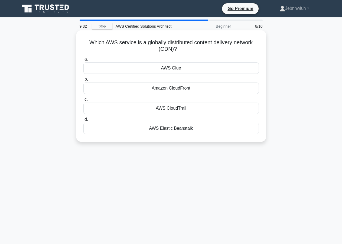
click at [211, 108] on div "AWS CloudTrail" at bounding box center [171, 107] width 176 height 11
click at [83, 101] on input "c. AWS CloudTrail" at bounding box center [83, 100] width 0 height 4
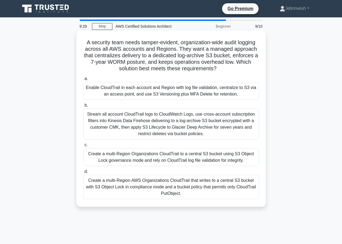
click at [206, 93] on div "Enable CloudTrail in each account and Region with log file validation, centrali…" at bounding box center [171, 91] width 176 height 18
click at [83, 80] on input "a. Enable CloudTrail in each account and Region with log file validation, centr…" at bounding box center [83, 79] width 0 height 4
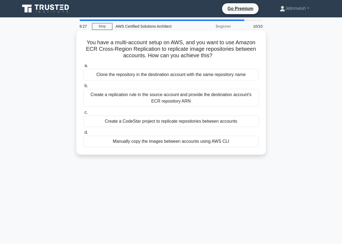
click at [186, 142] on div "Manually copy the images between accounts using AWS CLI" at bounding box center [171, 140] width 176 height 11
click at [83, 134] on input "d. Manually copy the images between accounts using AWS CLI" at bounding box center [83, 133] width 0 height 4
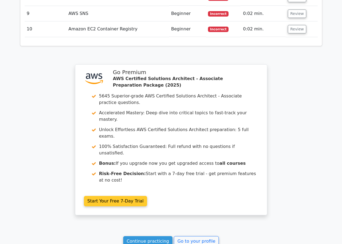
scroll to position [794, 0]
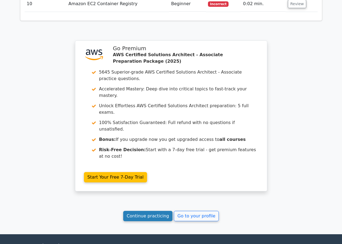
click at [166, 210] on link "Continue practicing" at bounding box center [148, 215] width 50 height 10
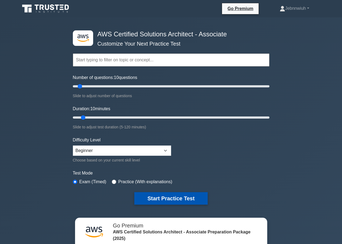
click at [160, 194] on button "Start Practice Test" at bounding box center [170, 198] width 73 height 12
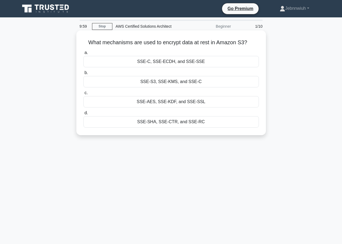
click at [143, 61] on div "SSE-C, SSE-ECDH, and SSE-SSE" at bounding box center [171, 61] width 176 height 11
click at [83, 54] on input "a. SSE-C, [GEOGRAPHIC_DATA], and SSE-SSE" at bounding box center [83, 53] width 0 height 4
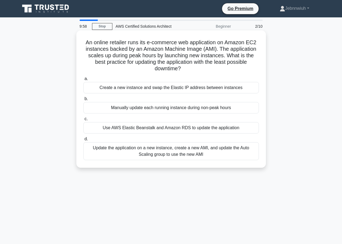
click at [145, 83] on div "Create a new instance and swap the Elastic IP address between instances" at bounding box center [171, 87] width 176 height 11
click at [83, 80] on input "a. Create a new instance and swap the Elastic IP address between instances" at bounding box center [83, 79] width 0 height 4
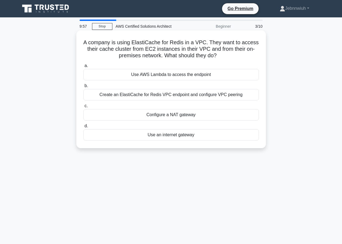
click at [138, 73] on div "Use AWS Lambda to access the endpoint" at bounding box center [171, 74] width 176 height 11
click at [83, 67] on input "a. Use AWS Lambda to access the endpoint" at bounding box center [83, 66] width 0 height 4
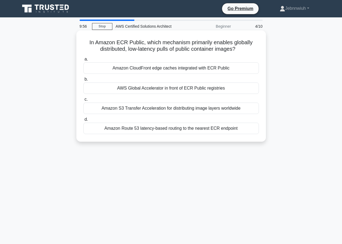
click at [138, 73] on div "Amazon CloudFront edge caches integrated with ECR Public" at bounding box center [171, 67] width 176 height 11
click at [83, 61] on input "a. Amazon CloudFront edge caches integrated with ECR Public" at bounding box center [83, 59] width 0 height 4
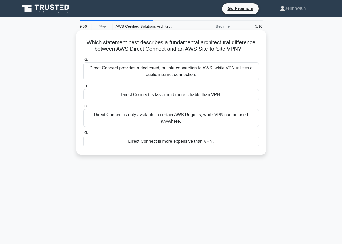
click at [134, 94] on div "Direct Connect is faster and more reliable than VPN." at bounding box center [171, 94] width 176 height 11
click at [135, 93] on div "Direct Connect is faster and more reliable than VPN." at bounding box center [171, 94] width 176 height 11
click at [83, 88] on input "b. Direct Connect is faster and more reliable than VPN." at bounding box center [83, 86] width 0 height 4
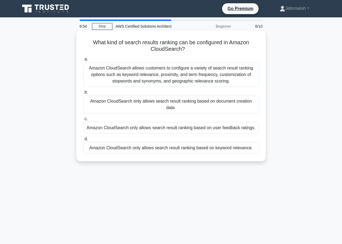
click at [139, 70] on div "Amazon CloudSearch allows customers to configure a variety of search result ran…" at bounding box center [171, 74] width 176 height 24
click at [83, 61] on input "a. Amazon CloudSearch allows customers to configure a variety of search result …" at bounding box center [83, 59] width 0 height 4
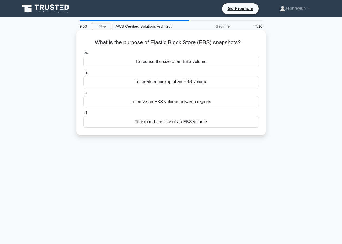
click at [140, 66] on div "To reduce the size of an EBS volume" at bounding box center [171, 61] width 176 height 11
click at [83, 54] on input "a. To reduce the size of an EBS volume" at bounding box center [83, 53] width 0 height 4
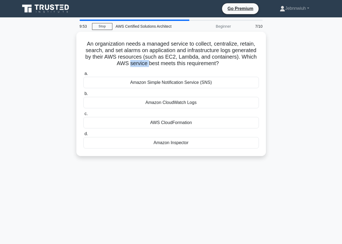
click at [140, 66] on div "An organization needs a managed service to collect, centralize, retain, search,…" at bounding box center [171, 94] width 185 height 120
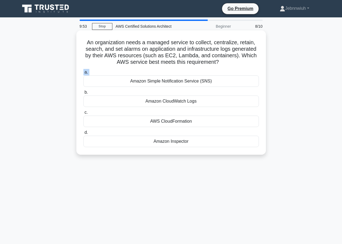
click at [142, 67] on div "An organization needs a managed service to collect, centralize, retain, search,…" at bounding box center [171, 93] width 185 height 120
click at [145, 79] on div "Amazon Simple Notification Service (SNS)" at bounding box center [171, 80] width 176 height 11
click at [146, 82] on div "Amazon Simple Notification Service (SNS)" at bounding box center [171, 80] width 176 height 11
click at [83, 74] on input "a. Amazon Simple Notification Service (SNS)" at bounding box center [83, 72] width 0 height 4
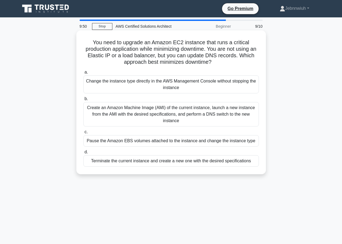
click at [145, 142] on div "Pause the Amazon EBS volumes attached to the instance and change the instance t…" at bounding box center [171, 140] width 176 height 11
click at [83, 134] on input "c. Pause the Amazon EBS volumes attached to the instance and change the instanc…" at bounding box center [83, 132] width 0 height 4
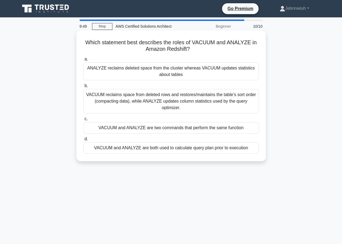
click at [130, 73] on div "ANALYZE reclaims deleted space from the cluster whereas VACUUM updates statisti…" at bounding box center [171, 71] width 176 height 18
click at [83, 61] on input "a. ANALYZE reclaims deleted space from the cluster whereas VACUUM updates stati…" at bounding box center [83, 59] width 0 height 4
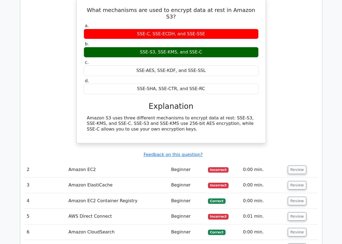
scroll to position [497, 0]
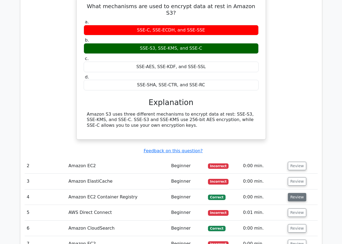
click at [300, 193] on button "Review" at bounding box center [297, 197] width 18 height 8
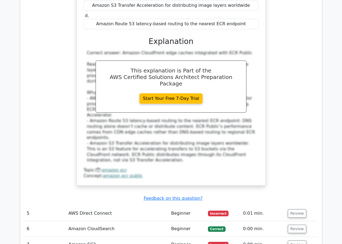
scroll to position [801, 0]
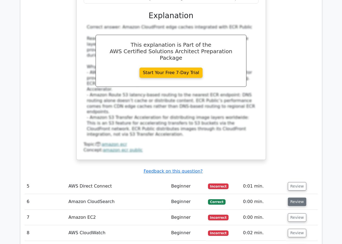
click at [288, 197] on button "Review" at bounding box center [297, 201] width 18 height 8
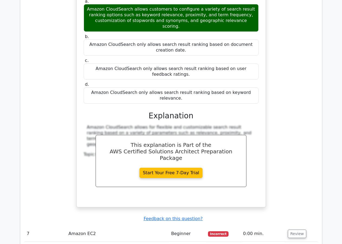
scroll to position [1050, 0]
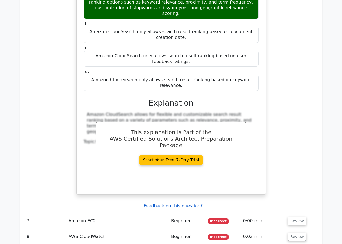
click at [165, 203] on u "Feedback on this question?" at bounding box center [173, 205] width 59 height 5
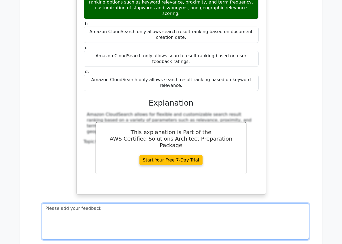
click at [50, 203] on textarea at bounding box center [175, 221] width 267 height 36
type textarea "NICE ONE"
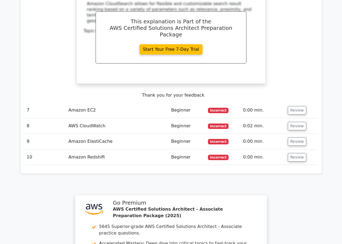
scroll to position [1268, 0]
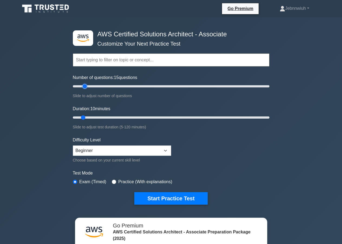
drag, startPoint x: 82, startPoint y: 87, endPoint x: 84, endPoint y: 98, distance: 11.9
type input "15"
click at [84, 89] on input "Number of questions: 15 questions" at bounding box center [171, 86] width 197 height 7
drag, startPoint x: 84, startPoint y: 118, endPoint x: 166, endPoint y: 86, distance: 87.8
type input "60"
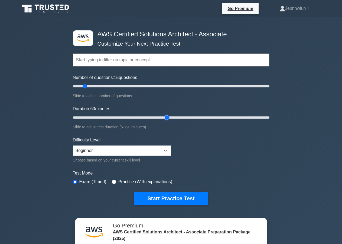
click at [166, 114] on input "Duration: 60 minutes" at bounding box center [171, 117] width 197 height 7
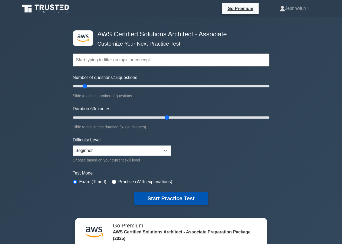
click at [161, 198] on button "Start Practice Test" at bounding box center [170, 198] width 73 height 12
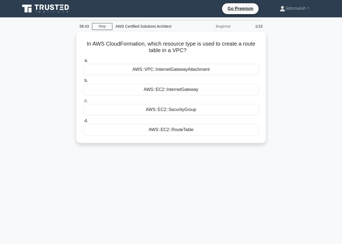
click at [182, 204] on div "58:43 Stop AWS Certified Solutions Architect Beginner 1/15 In AWS CloudFormatio…" at bounding box center [171, 155] width 309 height 271
click at [96, 26] on link "Stop" at bounding box center [102, 26] width 20 height 7
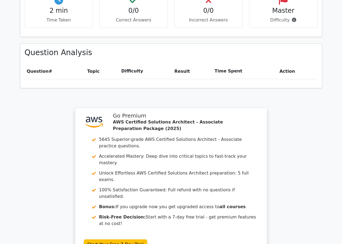
scroll to position [359, 0]
